Goal: Find specific page/section: Find specific page/section

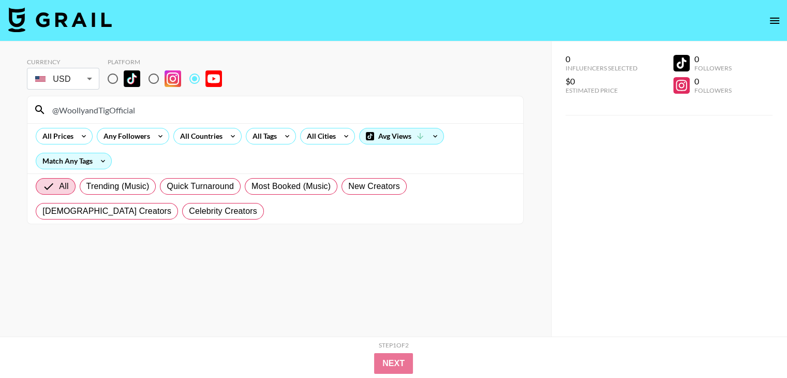
click at [159, 110] on input "@WoollyandTigOfficial" at bounding box center [281, 109] width 471 height 17
paste input "vamosdenlion"
click at [136, 109] on input "@vamosdenlion" at bounding box center [281, 109] width 471 height 17
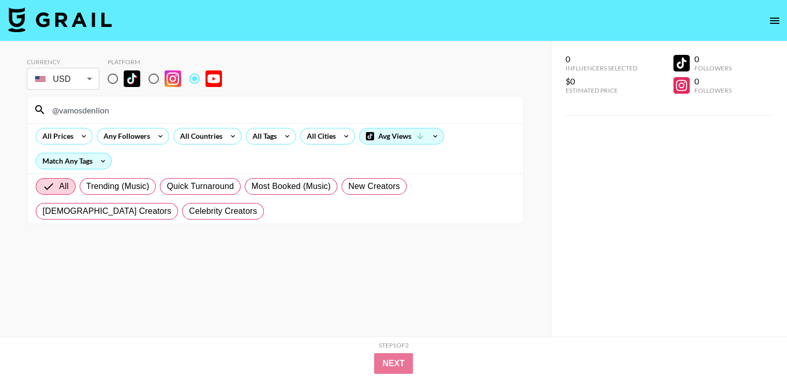
click at [136, 109] on input "@vamosdenlion" at bounding box center [281, 109] width 471 height 17
paste input "toysandcolors"
click at [182, 108] on input "@toysandcolors" at bounding box center [281, 109] width 471 height 17
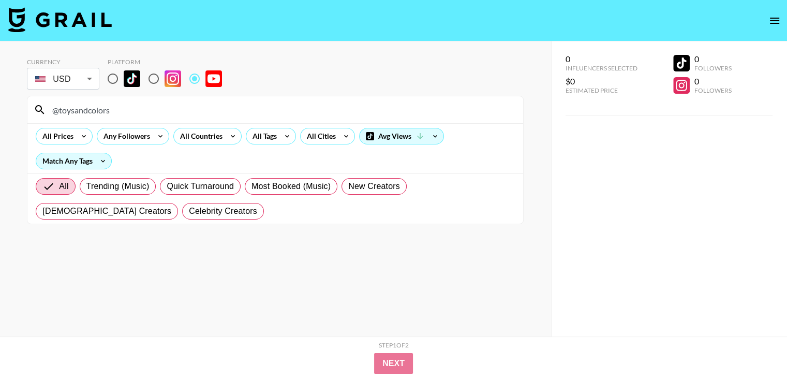
click at [182, 108] on input "@toysandcolors" at bounding box center [281, 109] width 471 height 17
paste input "makemesmile"
click at [117, 106] on input "@toysmakemesmile" at bounding box center [281, 109] width 471 height 17
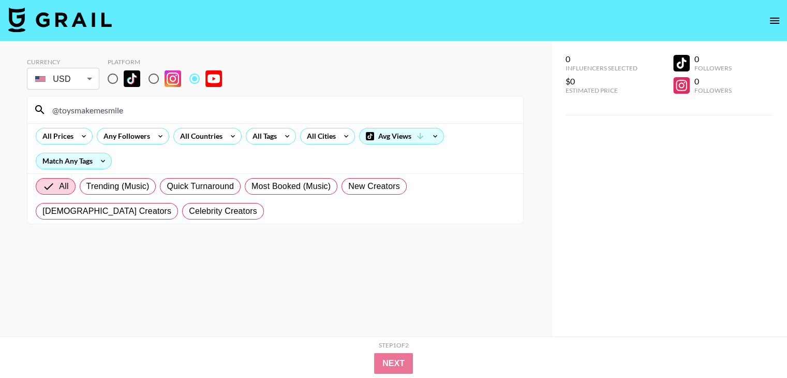
paste input "JasonGamingyt"
click at [154, 106] on input "@JasonGamingyt" at bounding box center [281, 109] width 471 height 17
paste input "MrMaxLife"
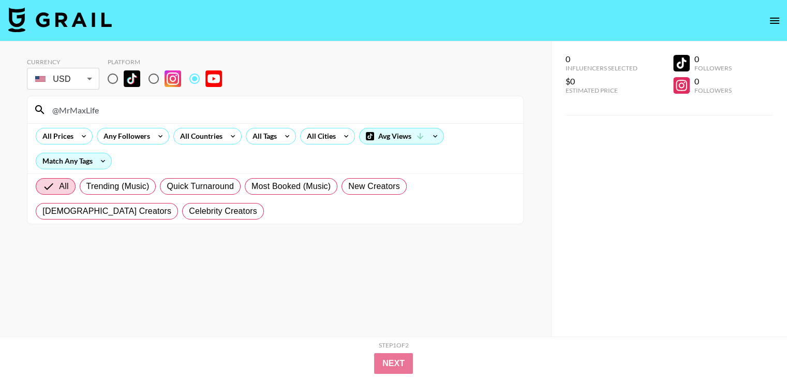
click at [166, 110] on input "@MrMaxLife" at bounding box center [281, 109] width 471 height 17
paste input "DannyGo"
click at [143, 100] on div "@DannyGo" at bounding box center [275, 109] width 496 height 27
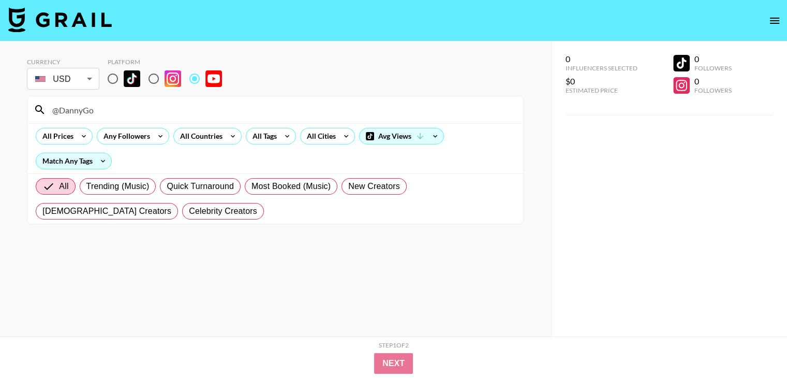
click at [143, 100] on div "@DannyGo" at bounding box center [275, 109] width 496 height 27
click at [143, 107] on input "@DannyGo" at bounding box center [281, 109] width 471 height 17
paste input "NickAndPoli"
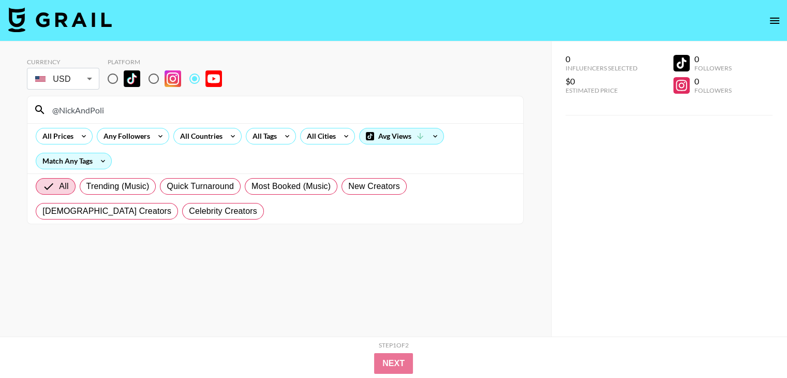
click at [150, 110] on input "@NickAndPoli" at bounding box center [281, 109] width 471 height 17
paste input "sistersfuntube2DeemaandSally"
click at [176, 111] on input "@sistersfuntube2DeemaandSally" at bounding box center [281, 109] width 471 height 17
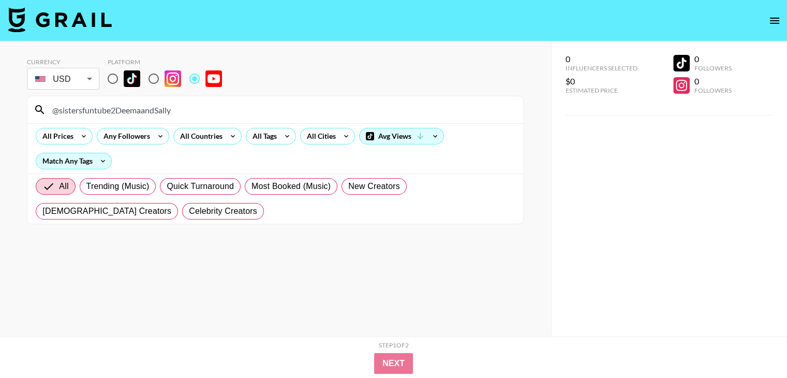
click at [176, 111] on input "@sistersfuntube2DeemaandSally" at bounding box center [281, 109] width 471 height 17
paste input "SekoraandSefariPla"
click at [182, 108] on input "@SekoraandSefariPlay" at bounding box center [281, 109] width 471 height 17
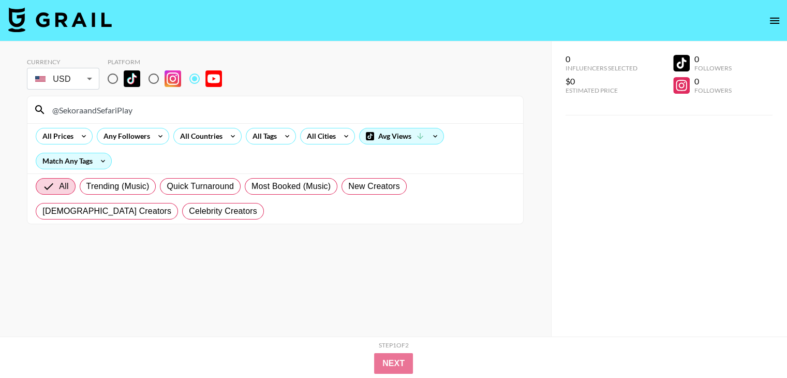
click at [182, 108] on input "@SekoraandSefariPlay" at bounding box center [281, 109] width 471 height 17
paste input "Alice_Princess_"
click at [215, 107] on input "@Alice_Princess_" at bounding box center [281, 109] width 471 height 17
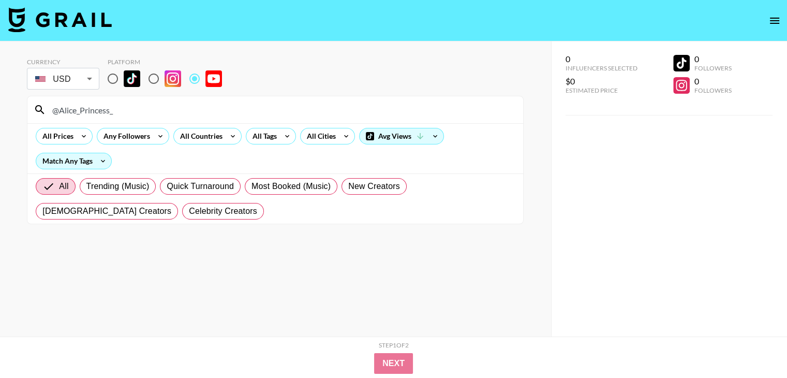
paste input "BabyBillion.Rhymes"
click at [203, 112] on input "@BabyBillion.Rhymes" at bounding box center [281, 109] width 471 height 17
paste input "leahsplaytime"
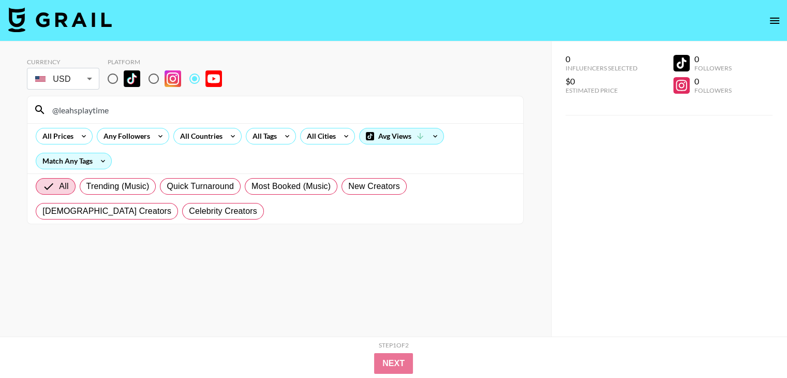
click at [214, 103] on input "@leahsplaytime" at bounding box center [281, 109] width 471 height 17
paste input "VaniaManiaKids"
click at [250, 110] on input "@VaniaManiaKids" at bounding box center [281, 109] width 471 height 17
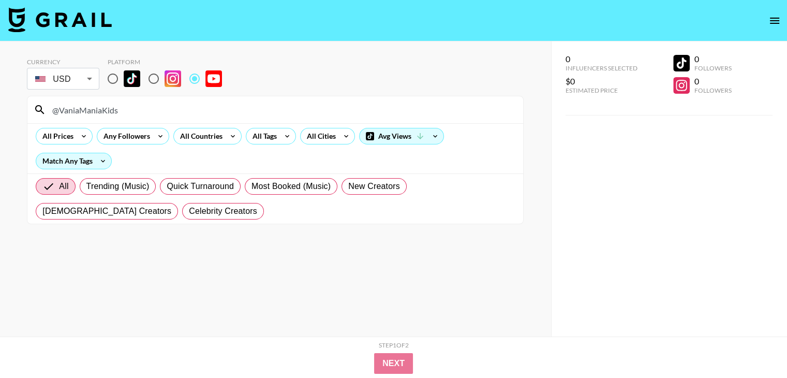
click at [250, 110] on input "@VaniaManiaKids" at bounding box center [281, 109] width 471 height 17
paste input "MeekahOfficial"
click at [248, 110] on input "@MeekahOfficial" at bounding box center [281, 109] width 471 height 17
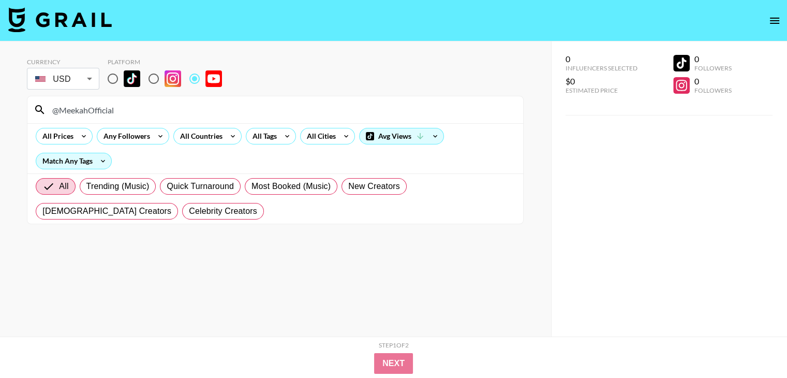
click at [248, 110] on input "@MeekahOfficial" at bounding box center [281, 109] width 471 height 17
paste input "jasonvlogslife"
click at [163, 111] on input "@jasonvlogslife" at bounding box center [281, 109] width 471 height 17
click at [163, 110] on input "@jasonvlogslife" at bounding box center [281, 109] width 471 height 17
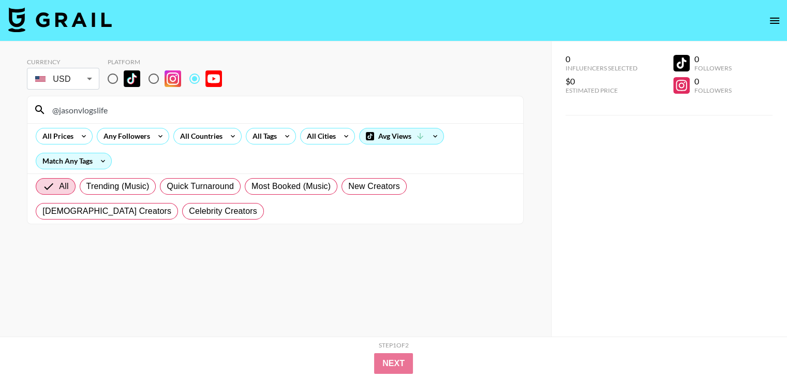
paste input "AsmongoldClips"
click at [145, 116] on input "@AsmongoldClips" at bounding box center [281, 109] width 471 height 17
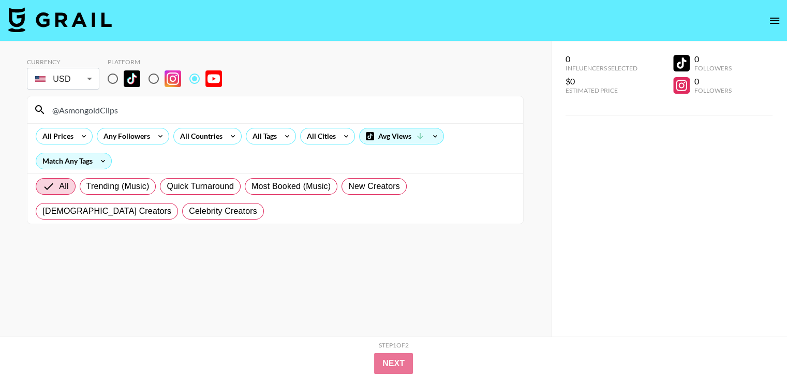
paste input "brianhullsvoice"
type input "@brianhullsvoice"
